Goal: Find specific page/section: Find specific page/section

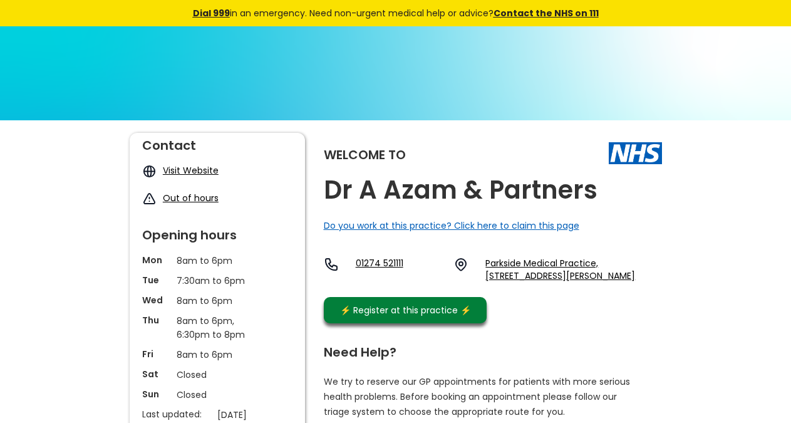
click at [515, 189] on h2 "Dr A Azam & Partners" at bounding box center [461, 190] width 274 height 28
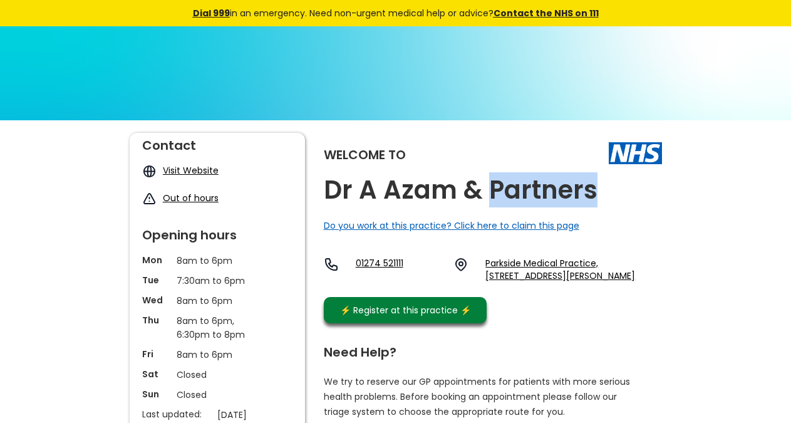
click at [515, 189] on h2 "Dr A Azam & Partners" at bounding box center [461, 190] width 274 height 28
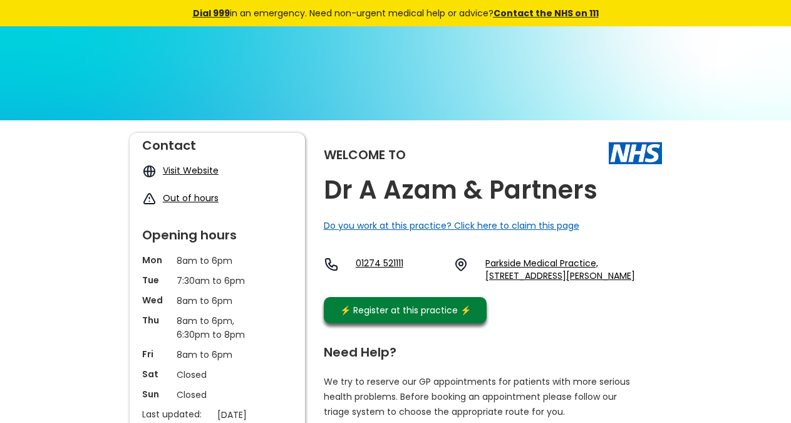
click at [515, 189] on h2 "Dr A Azam & Partners" at bounding box center [461, 190] width 274 height 28
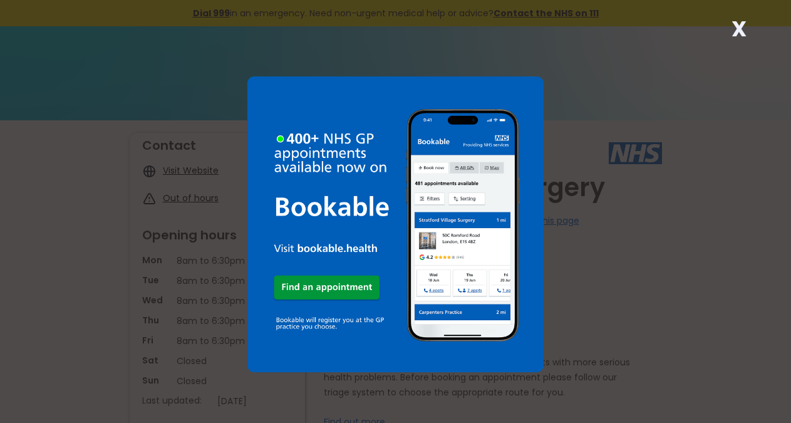
click at [741, 28] on strong "X" at bounding box center [738, 29] width 15 height 30
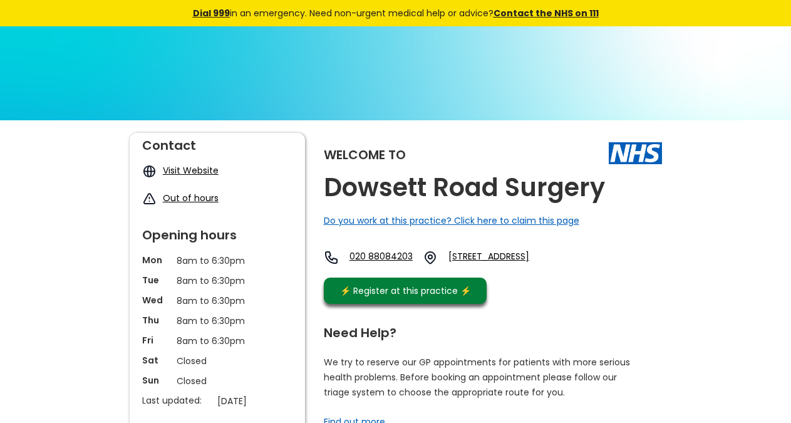
click at [607, 184] on div "Welcome to [GEOGRAPHIC_DATA] Surgery Do you work at this practice? Click here t…" at bounding box center [493, 221] width 338 height 177
click at [597, 187] on h2 "Dowsett Road Surgery" at bounding box center [464, 187] width 281 height 28
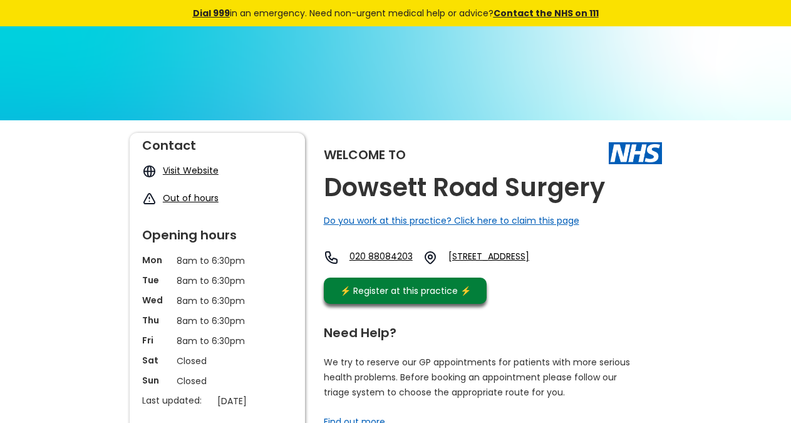
click at [597, 187] on h2 "Dowsett Road Surgery" at bounding box center [464, 187] width 281 height 28
click at [510, 193] on h2 "Dowsett Road Surgery" at bounding box center [464, 187] width 281 height 28
